Goal: Task Accomplishment & Management: Use online tool/utility

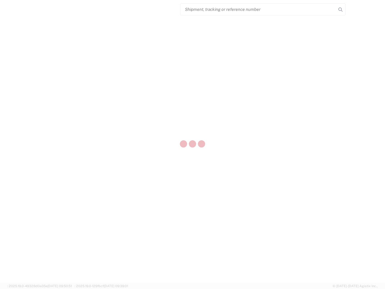
select select "US"
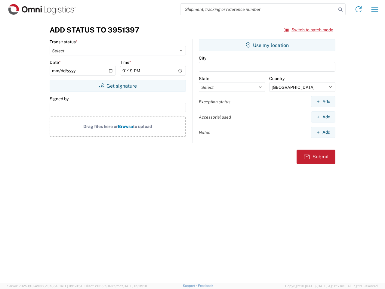
click at [259, 9] on input "search" at bounding box center [259, 9] width 156 height 11
click at [341, 10] on icon at bounding box center [341, 9] width 8 height 8
click at [359, 9] on icon at bounding box center [359, 10] width 10 height 10
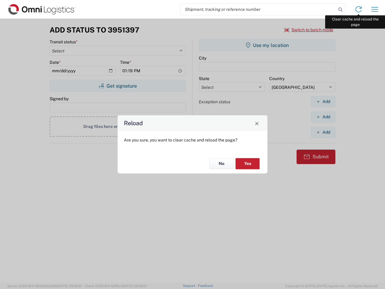
click at [375, 9] on div "Reload Are you sure, you want to clear cache and reload the page? No Yes" at bounding box center [192, 144] width 385 height 289
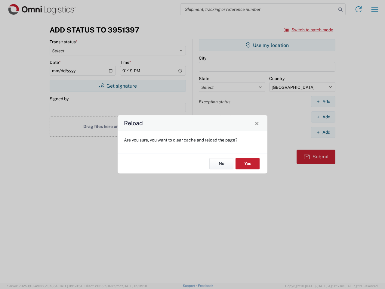
click at [309, 30] on div "Reload Are you sure, you want to clear cache and reload the page? No Yes" at bounding box center [192, 144] width 385 height 289
click at [118, 86] on div "Reload Are you sure, you want to clear cache and reload the page? No Yes" at bounding box center [192, 144] width 385 height 289
click at [267, 45] on div "Reload Are you sure, you want to clear cache and reload the page? No Yes" at bounding box center [192, 144] width 385 height 289
click at [323, 101] on div "Reload Are you sure, you want to clear cache and reload the page? No Yes" at bounding box center [192, 144] width 385 height 289
click at [323, 117] on div "Reload Are you sure, you want to clear cache and reload the page? No Yes" at bounding box center [192, 144] width 385 height 289
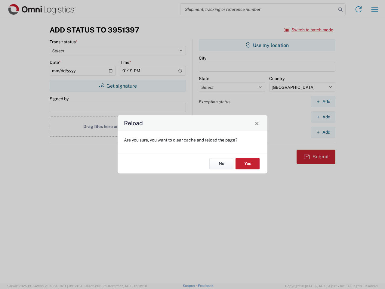
click at [323, 132] on div "Reload Are you sure, you want to clear cache and reload the page? No Yes" at bounding box center [192, 144] width 385 height 289
